Goal: Use online tool/utility: Utilize a website feature to perform a specific function

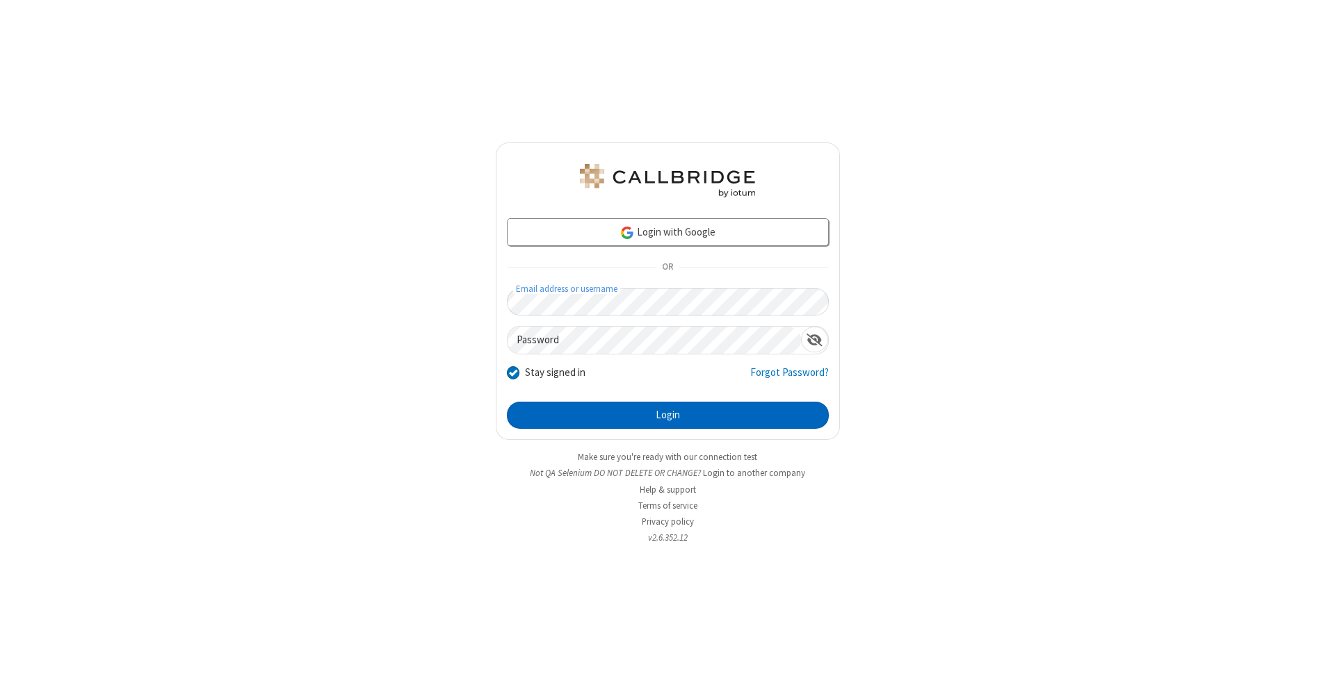
click at [667, 416] on button "Login" at bounding box center [668, 416] width 322 height 28
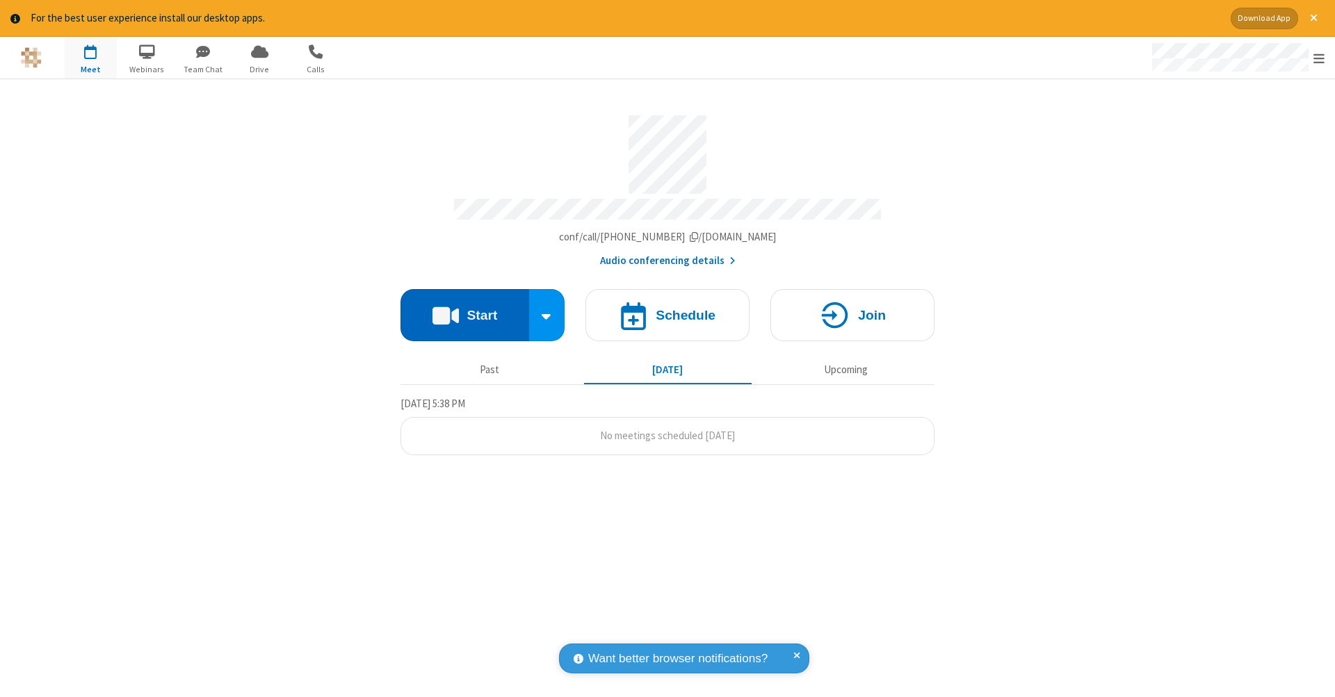
click at [464, 308] on button "Start" at bounding box center [464, 315] width 129 height 52
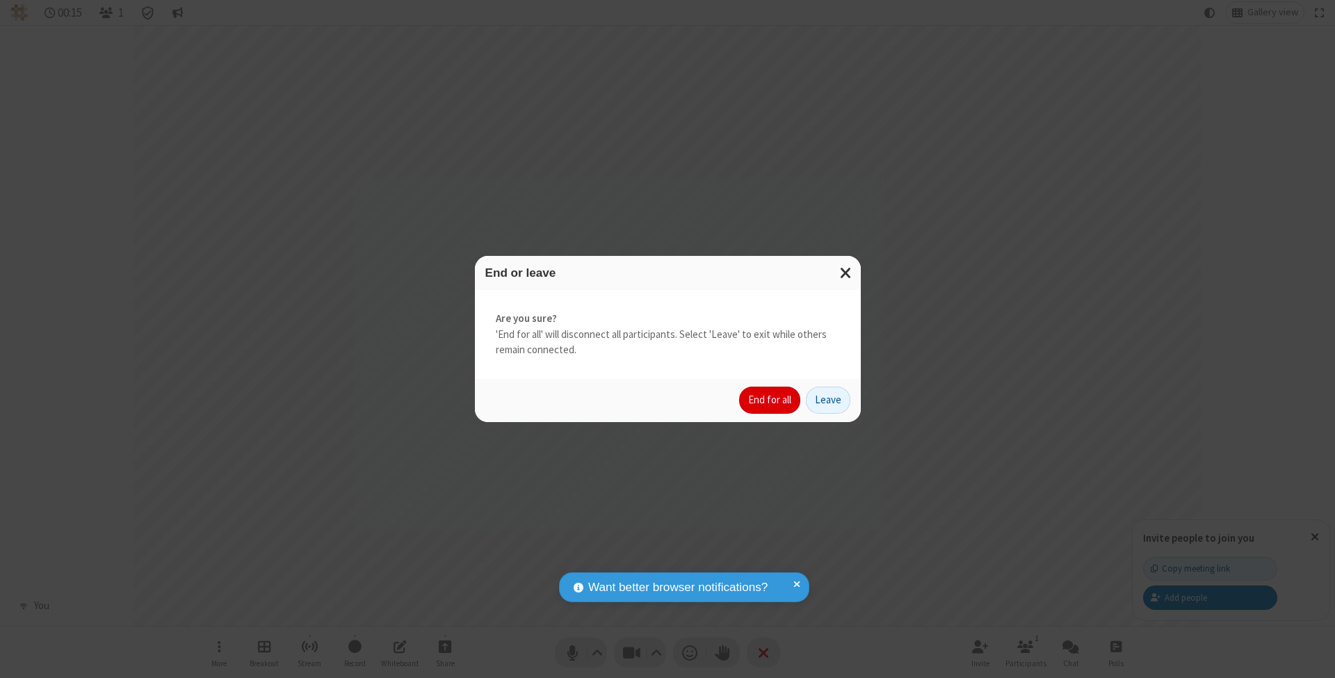
click at [770, 399] on button "End for all" at bounding box center [769, 400] width 61 height 28
